Goal: Find specific page/section: Find specific page/section

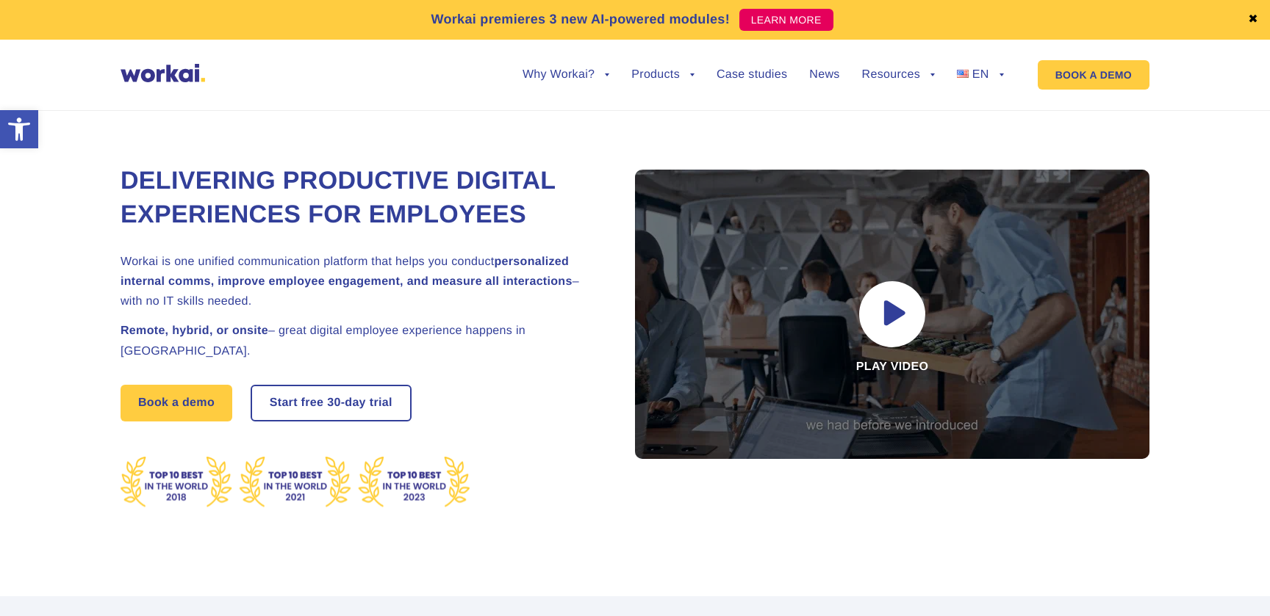
scroll to position [15, 0]
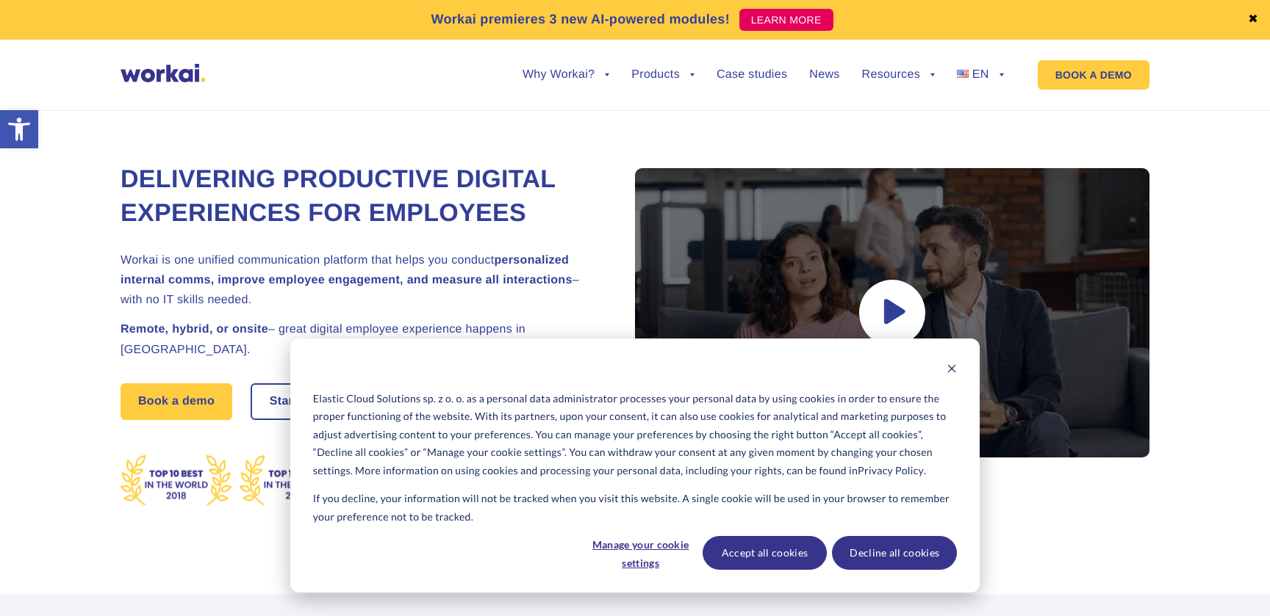
click at [959, 368] on div "Elastic Cloud Solutions sp. z o. o. as a personal data administrator processes …" at bounding box center [634, 466] width 689 height 254
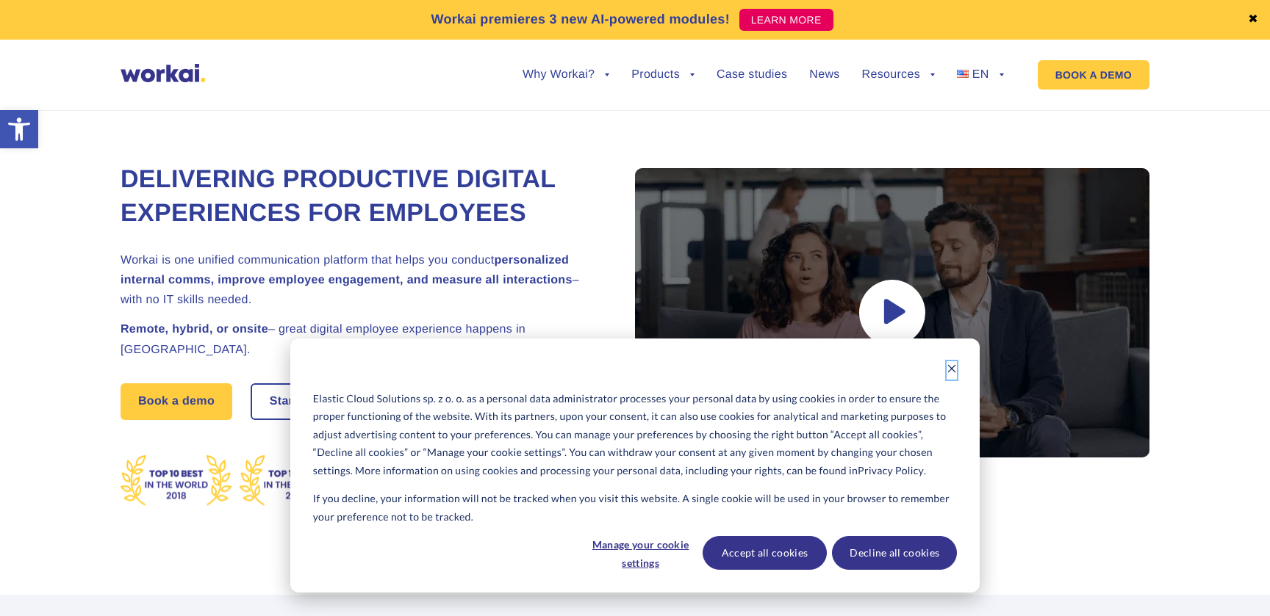
click at [952, 367] on icon "Dismiss cookie banner" at bounding box center [951, 369] width 10 height 10
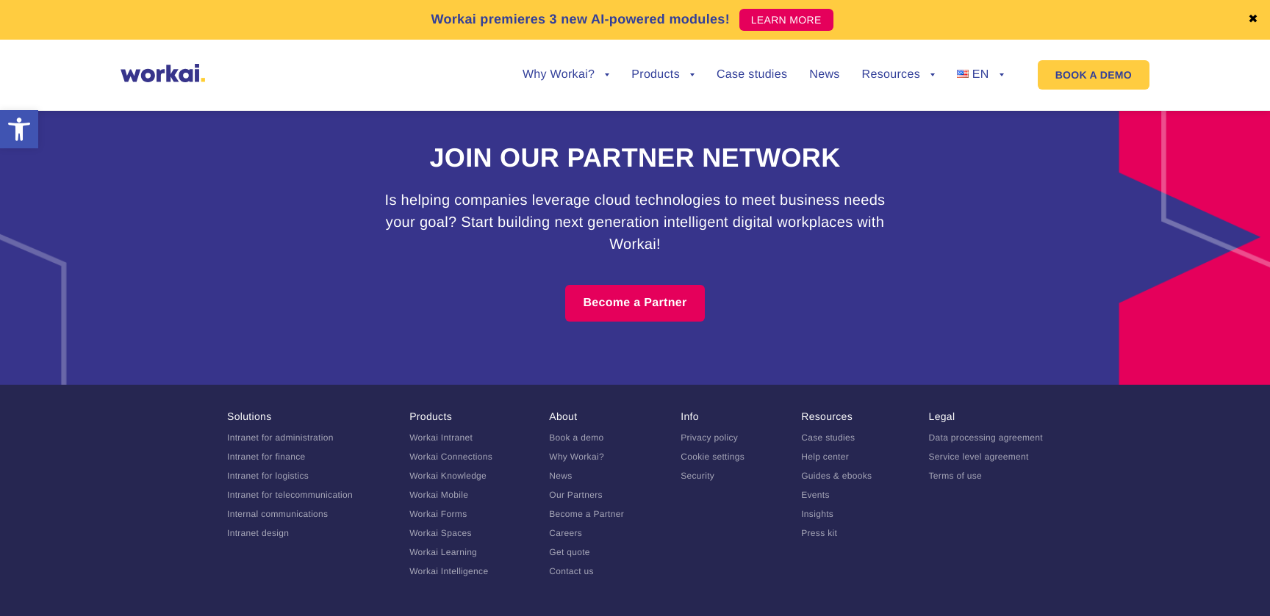
scroll to position [9130, 0]
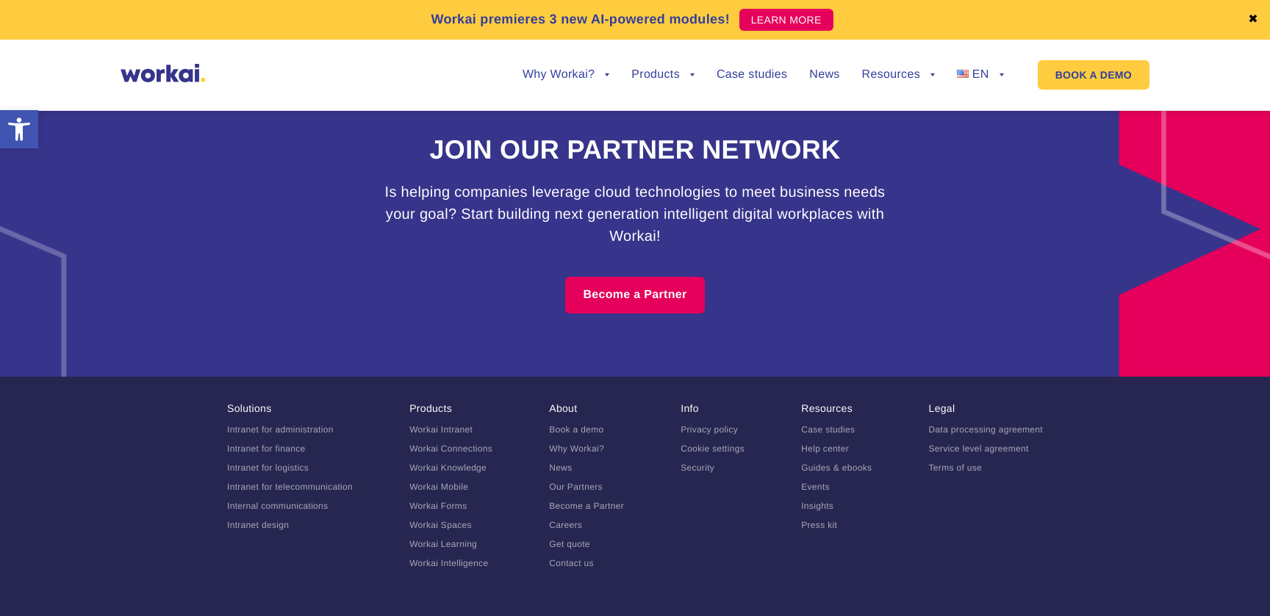
click at [574, 482] on link "Our Partners" at bounding box center [576, 487] width 54 height 10
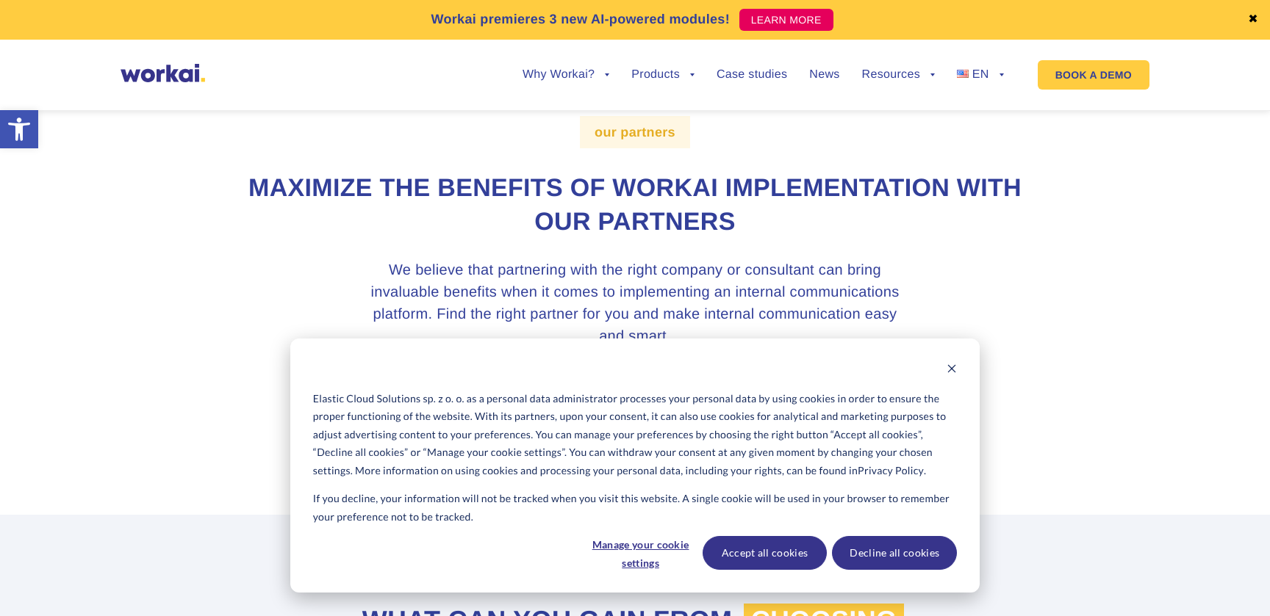
scroll to position [65, 0]
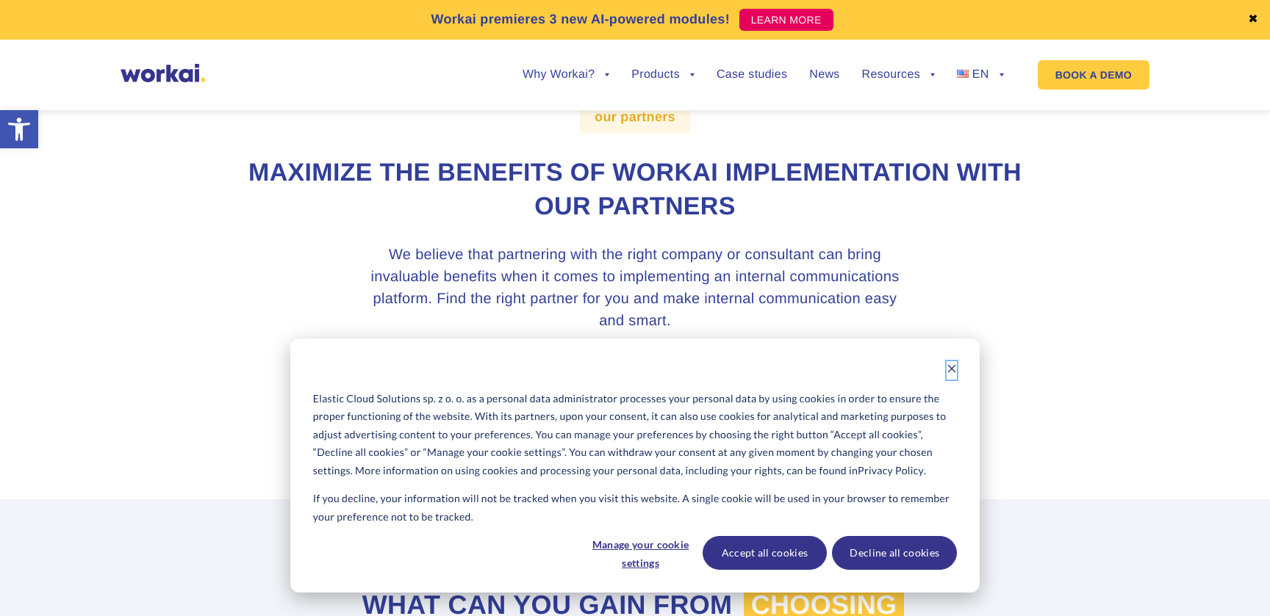
click at [953, 367] on icon "Dismiss cookie banner" at bounding box center [952, 369] width 8 height 8
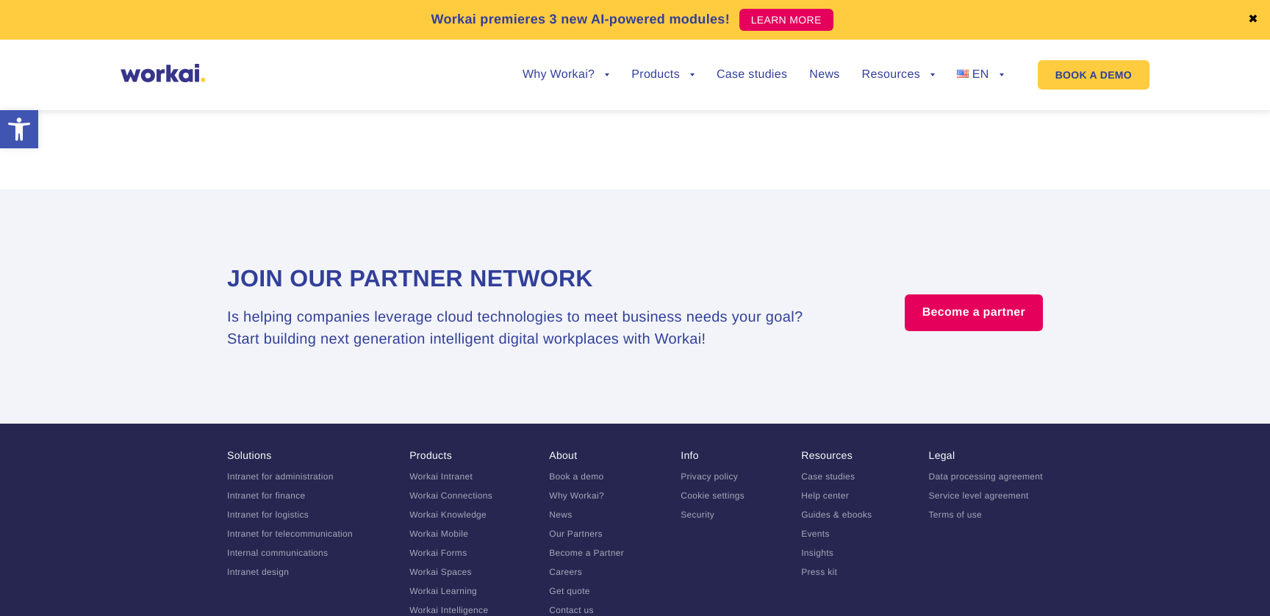
scroll to position [2878, 0]
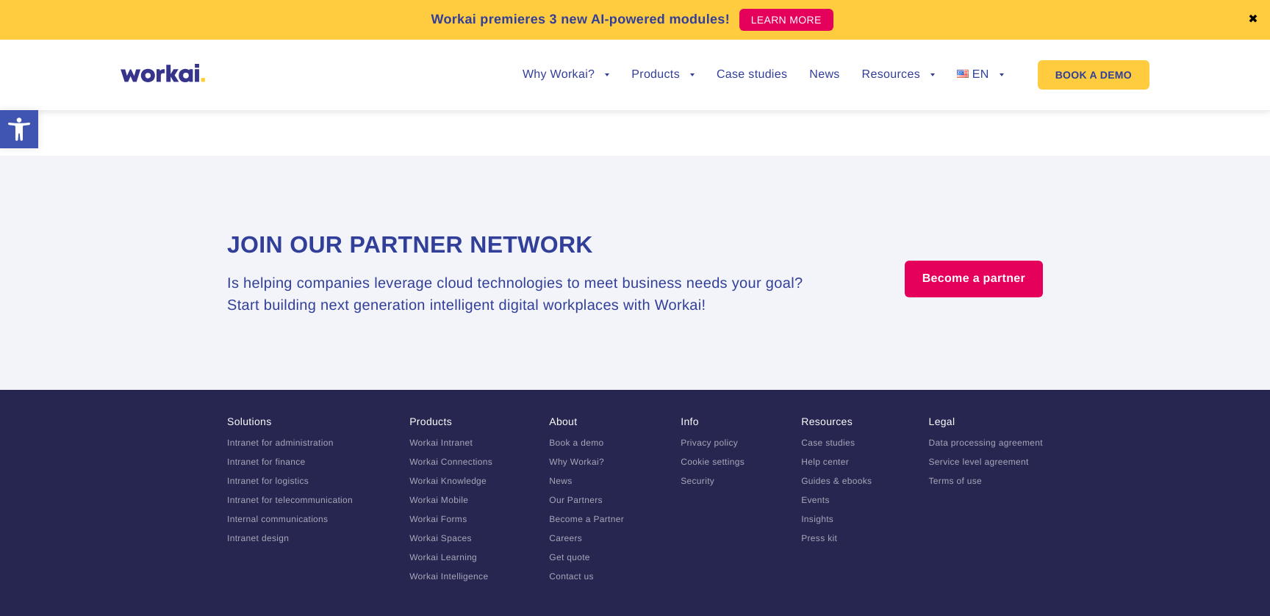
drag, startPoint x: 419, startPoint y: 585, endPoint x: 323, endPoint y: 584, distance: 96.3
copy div "Elastic Cloud Solutions"
